Goal: Task Accomplishment & Management: Manage account settings

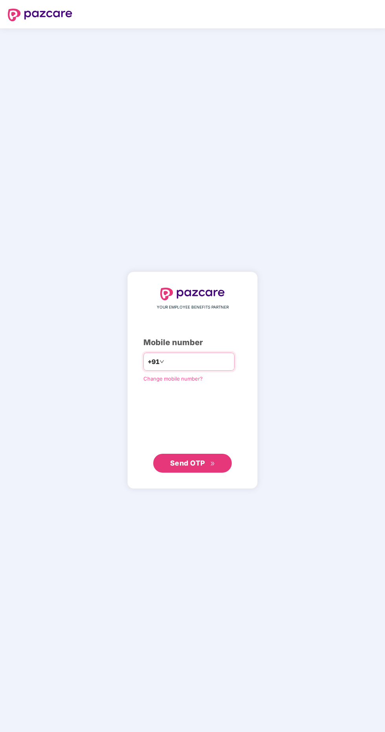
click at [194, 368] on input "number" at bounding box center [198, 361] width 65 height 13
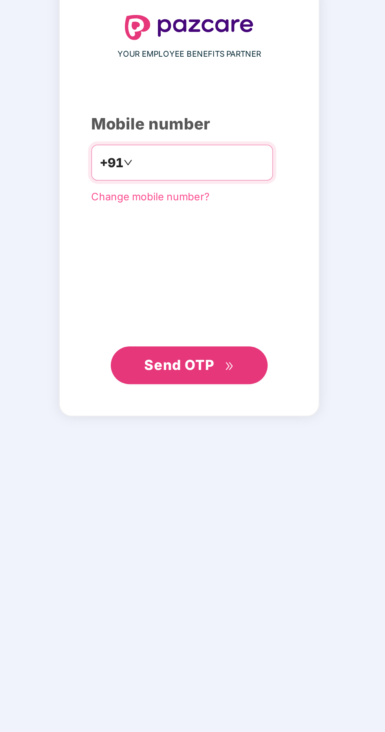
type input "**********"
click at [207, 468] on span "Send OTP" at bounding box center [192, 462] width 45 height 11
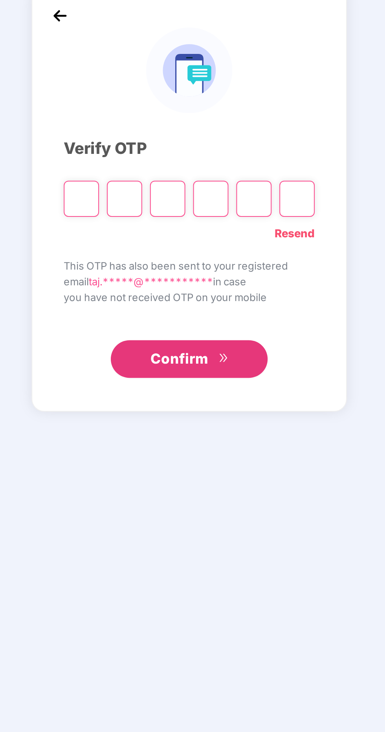
scroll to position [2, 0]
paste input "*"
type input "*"
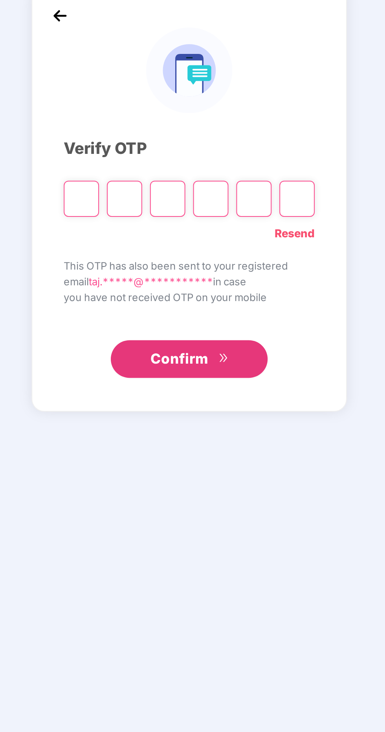
type input "*"
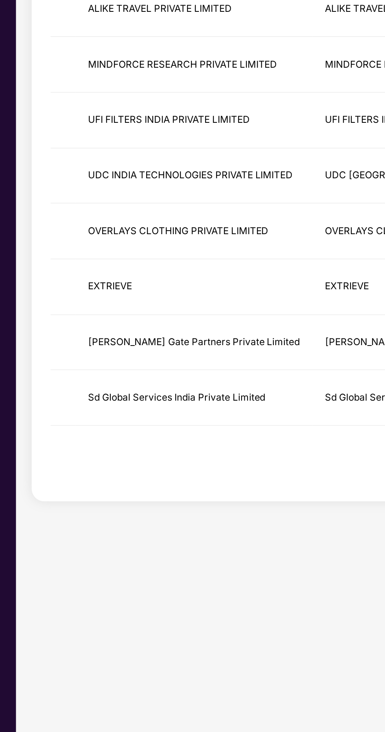
scroll to position [0, 0]
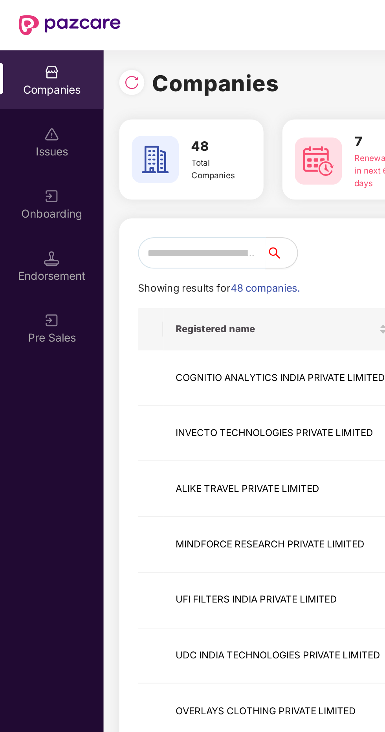
click at [107, 125] on input "text" at bounding box center [101, 127] width 64 height 16
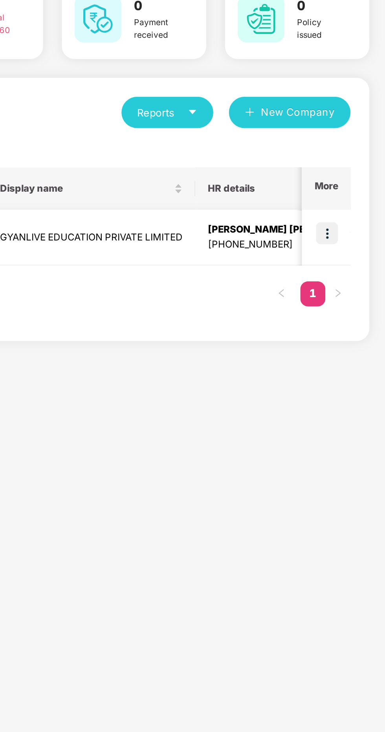
type input "****"
click at [356, 188] on img at bounding box center [356, 187] width 11 height 11
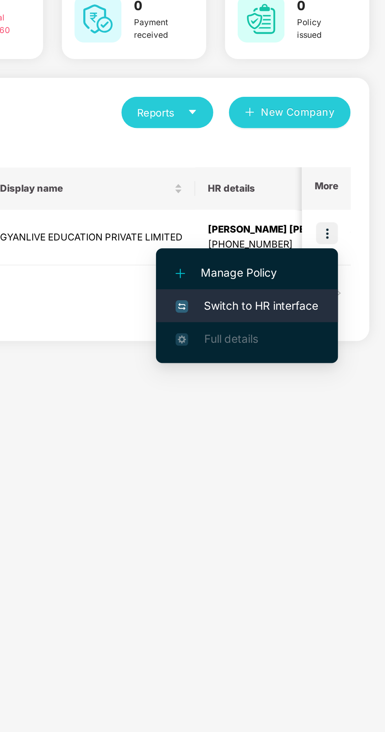
click at [322, 224] on span "Switch to HR interface" at bounding box center [316, 223] width 72 height 9
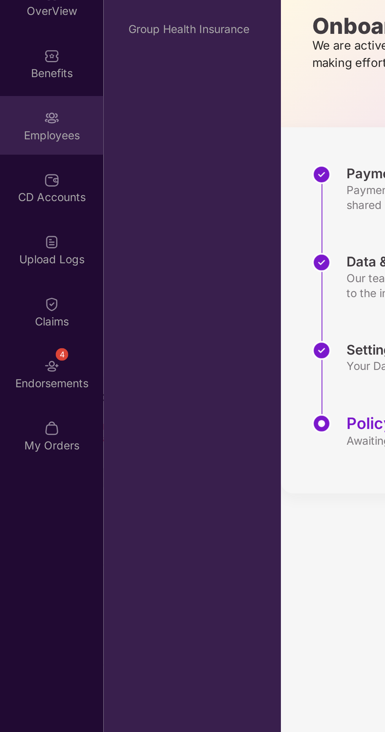
click at [26, 136] on div "Employees" at bounding box center [26, 138] width 52 height 8
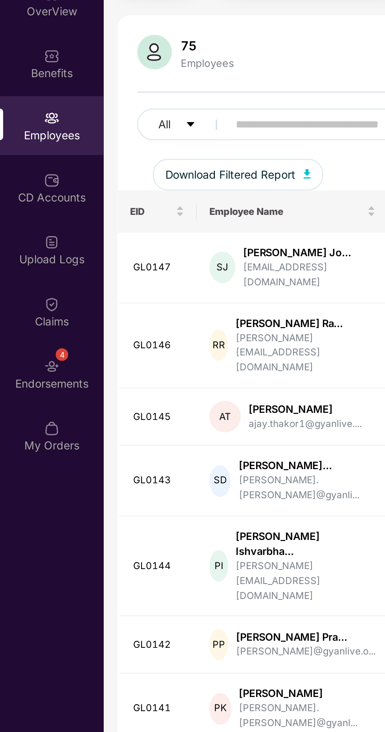
click at [138, 133] on input "text" at bounding box center [188, 133] width 141 height 12
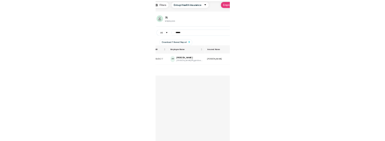
scroll to position [0, 192]
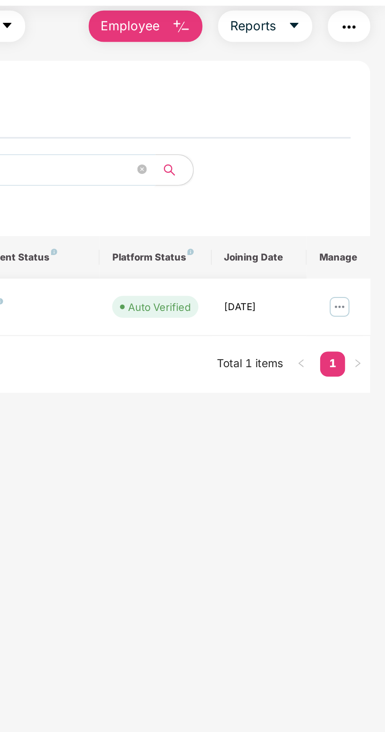
type input "******"
click at [361, 175] on img at bounding box center [362, 176] width 13 height 13
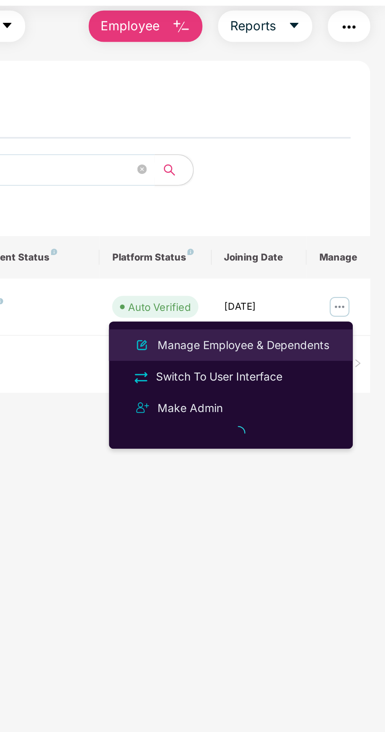
click at [307, 194] on div "Manage Employee & Dependents" at bounding box center [314, 195] width 89 height 9
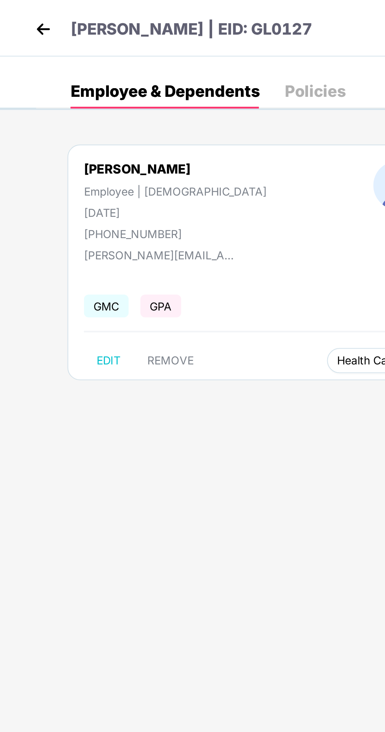
click at [164, 184] on button "Health Card(s)" at bounding box center [188, 180] width 48 height 13
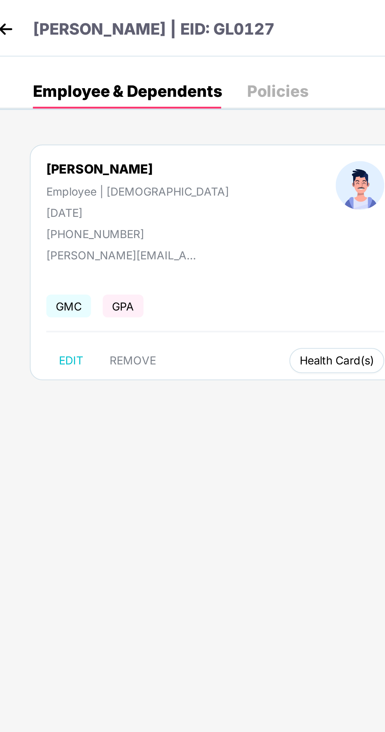
click at [169, 179] on span "Health Card(s)" at bounding box center [187, 181] width 37 height 4
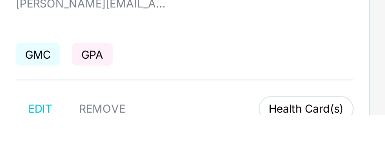
scroll to position [43, 0]
click at [164, 141] on button "Health Card(s)" at bounding box center [188, 137] width 48 height 13
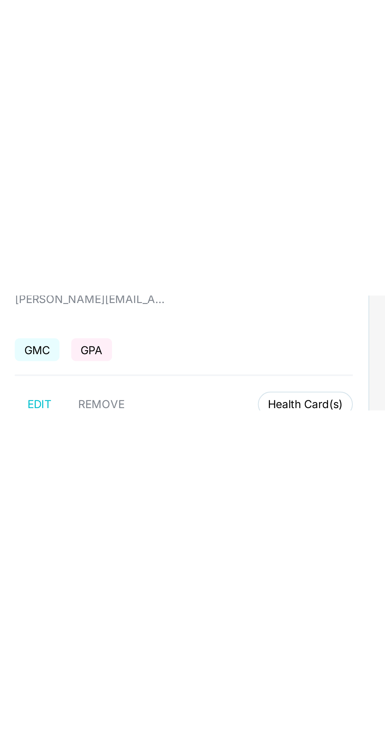
scroll to position [0, 0]
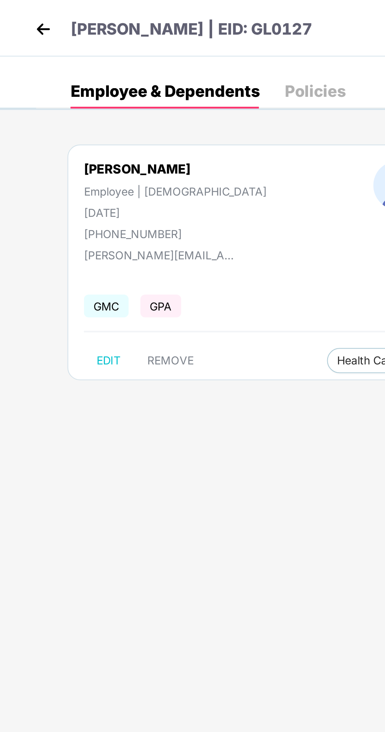
click at [17, 12] on img at bounding box center [22, 15] width 12 height 12
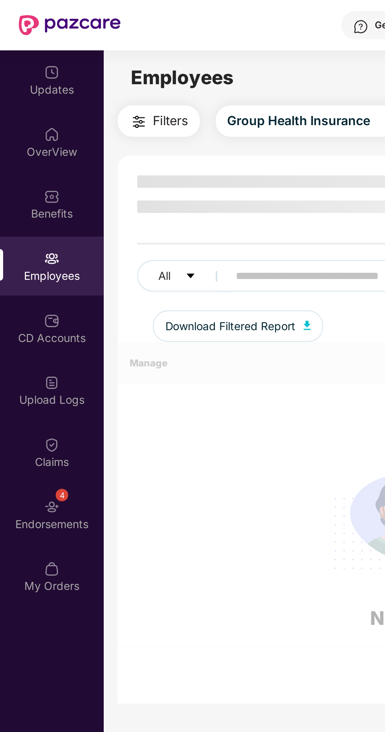
click at [139, 138] on input "text" at bounding box center [188, 138] width 141 height 12
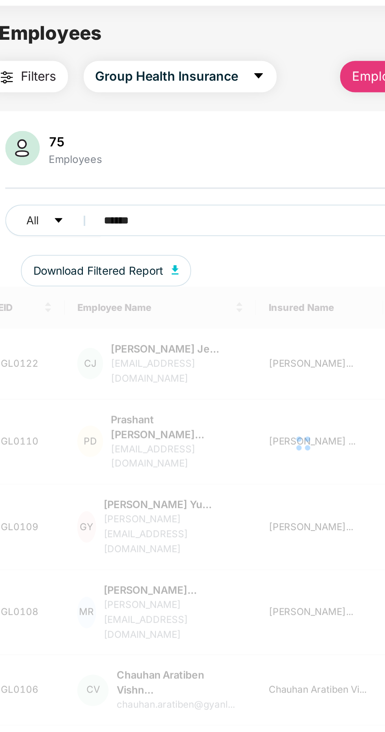
scroll to position [25, 0]
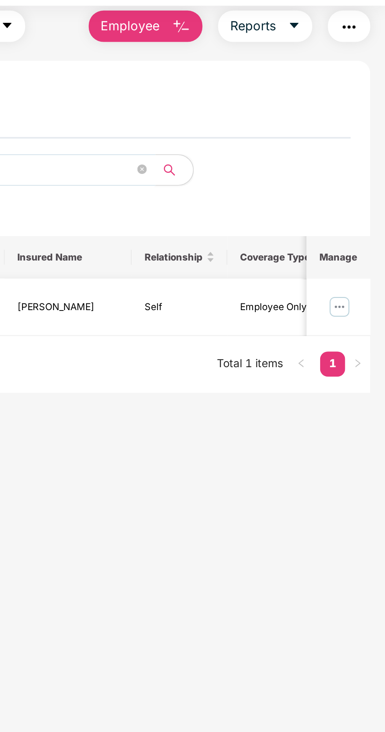
type input "******"
click at [362, 181] on img at bounding box center [362, 176] width 13 height 13
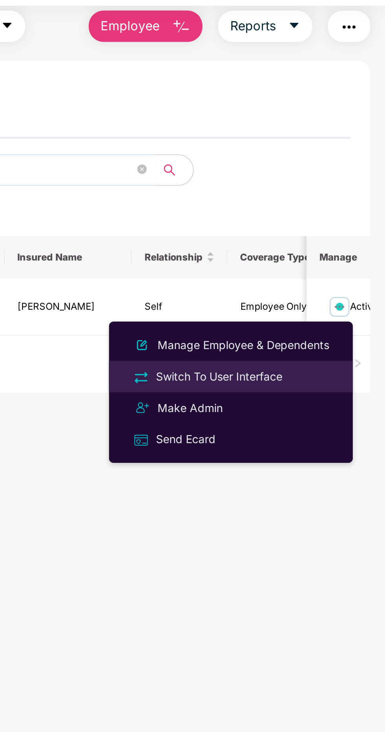
click at [310, 212] on div "Switch To User Interface" at bounding box center [302, 211] width 66 height 9
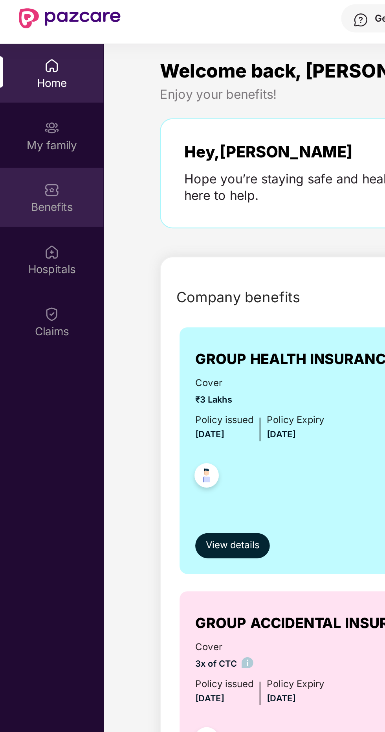
click at [26, 124] on div "Benefits" at bounding box center [26, 126] width 52 height 8
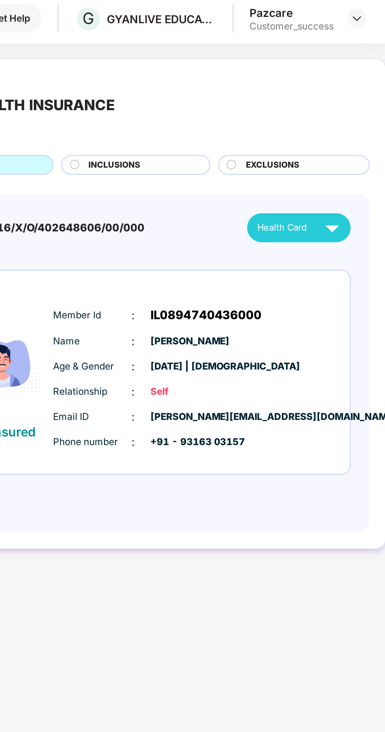
click at [351, 134] on div "Health Card" at bounding box center [343, 136] width 44 height 14
click at [351, 137] on div "Health Card" at bounding box center [343, 136] width 44 height 14
click at [232, 107] on icon at bounding box center [229, 104] width 5 height 5
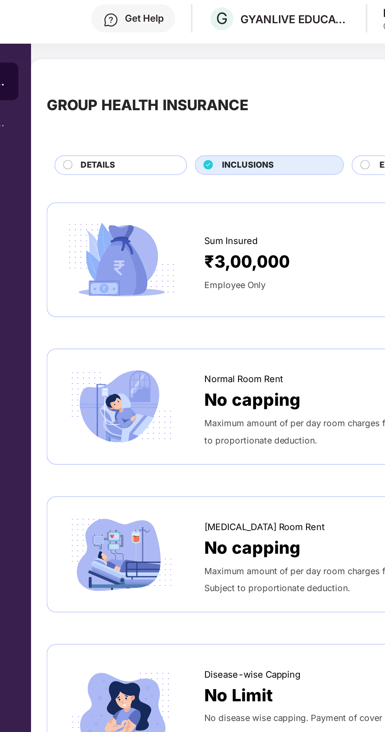
click at [155, 105] on div "DETAILS" at bounding box center [186, 105] width 66 height 10
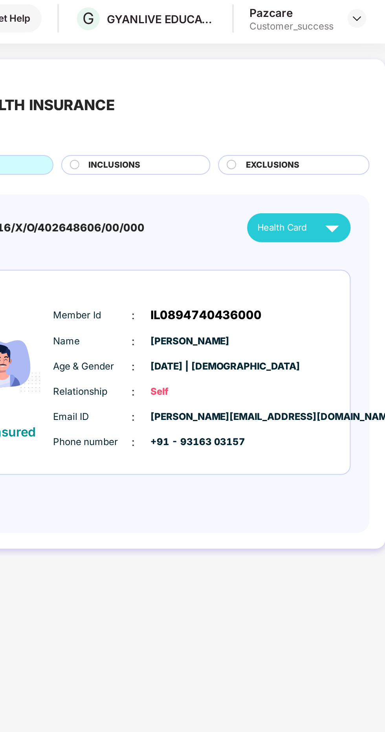
click at [354, 139] on img at bounding box center [359, 136] width 14 height 14
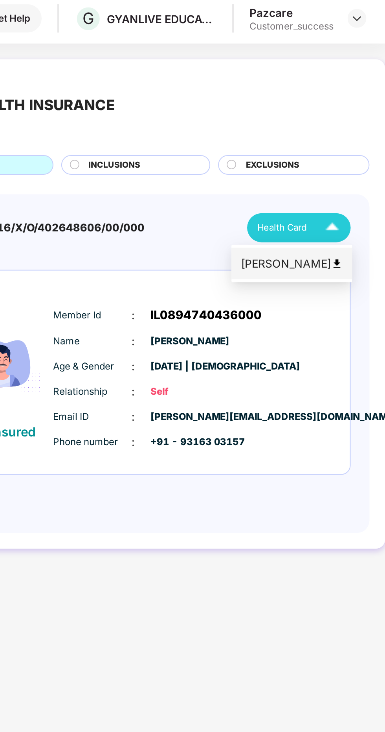
click at [334, 155] on div "[PERSON_NAME]" at bounding box center [338, 154] width 51 height 9
